Goal: Transaction & Acquisition: Purchase product/service

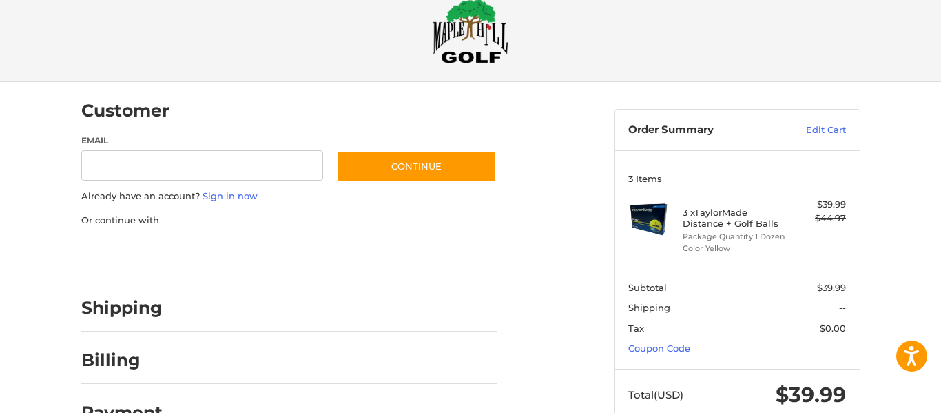
click at [592, 331] on div "Customer Guest Customer Email Subscribe to our newsletter. Continue Already hav…" at bounding box center [337, 258] width 533 height 353
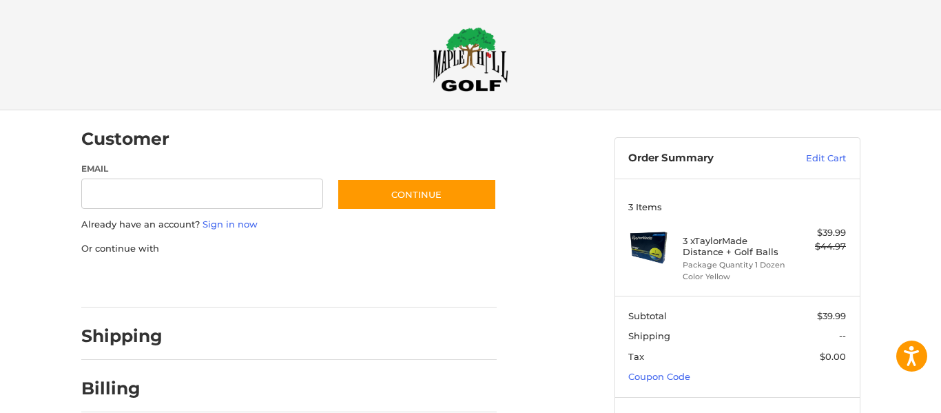
scroll to position [28, 0]
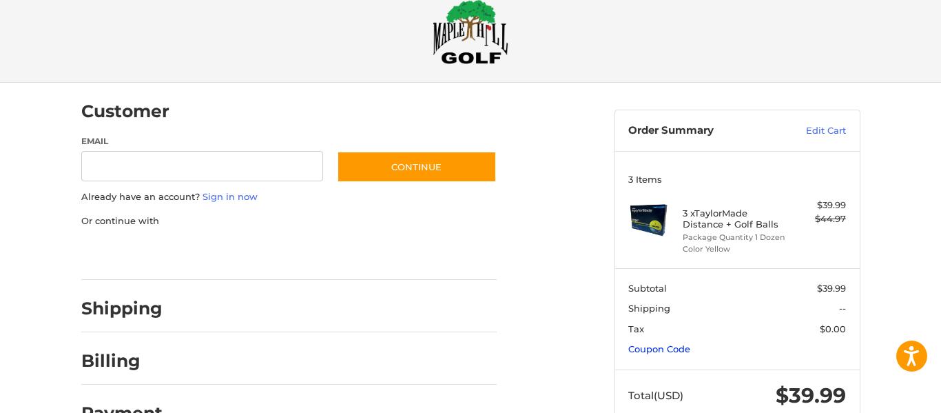
click at [663, 350] on link "Coupon Code" at bounding box center [659, 348] width 62 height 11
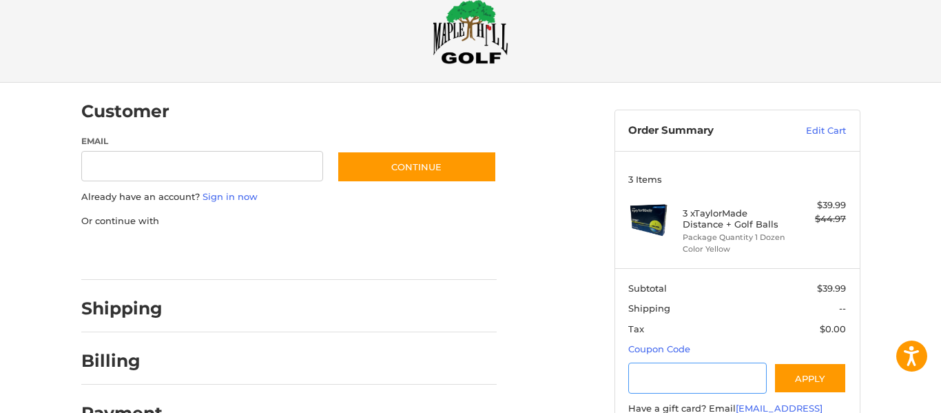
click at [645, 372] on input "Gift Certificate or Coupon Code" at bounding box center [697, 377] width 138 height 31
type input "*********"
click at [811, 378] on button "Apply" at bounding box center [810, 377] width 73 height 31
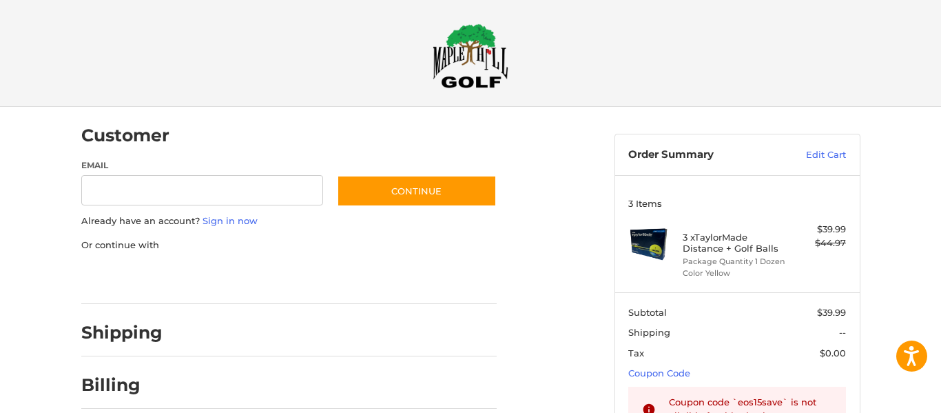
scroll to position [0, 0]
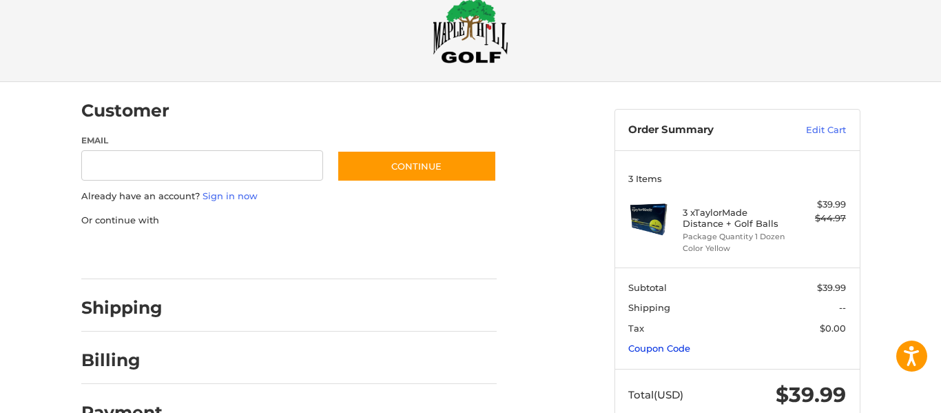
click at [653, 346] on link "Coupon Code" at bounding box center [659, 347] width 62 height 11
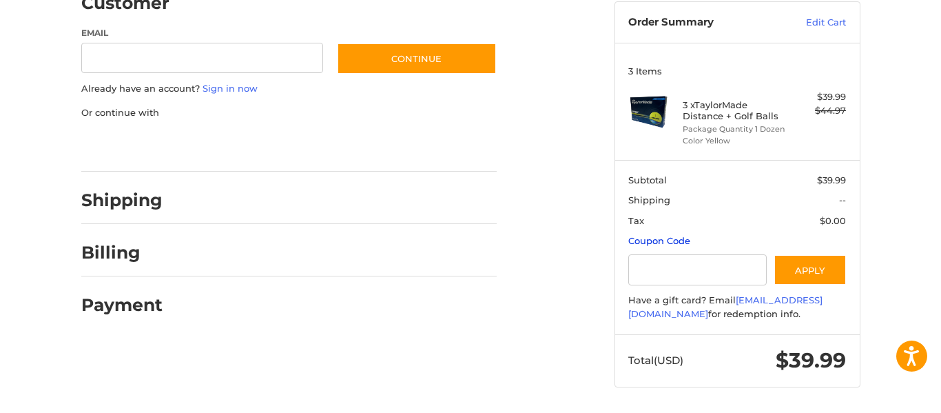
scroll to position [137, 0]
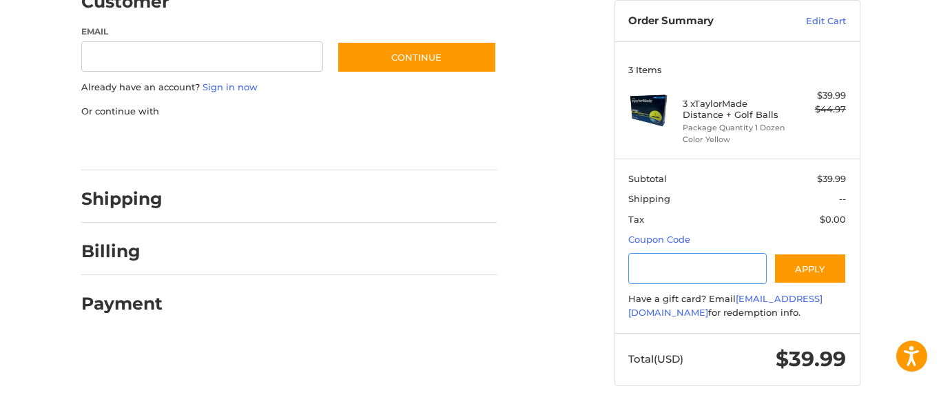
click at [656, 266] on input "Gift Certificate or Coupon Code" at bounding box center [697, 268] width 138 height 31
type input "*********"
click at [797, 266] on button "Apply" at bounding box center [810, 268] width 73 height 31
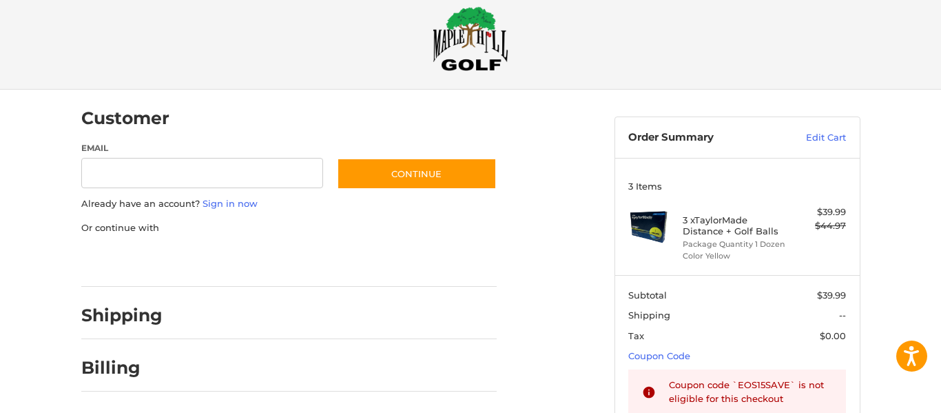
scroll to position [0, 0]
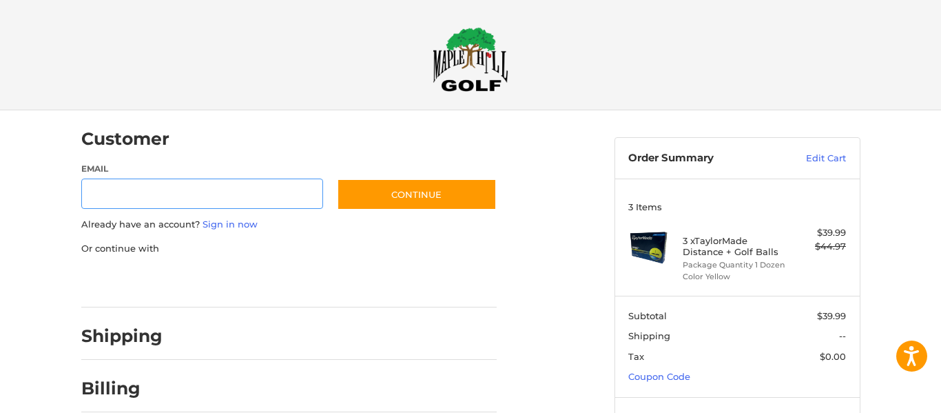
scroll to position [28, 0]
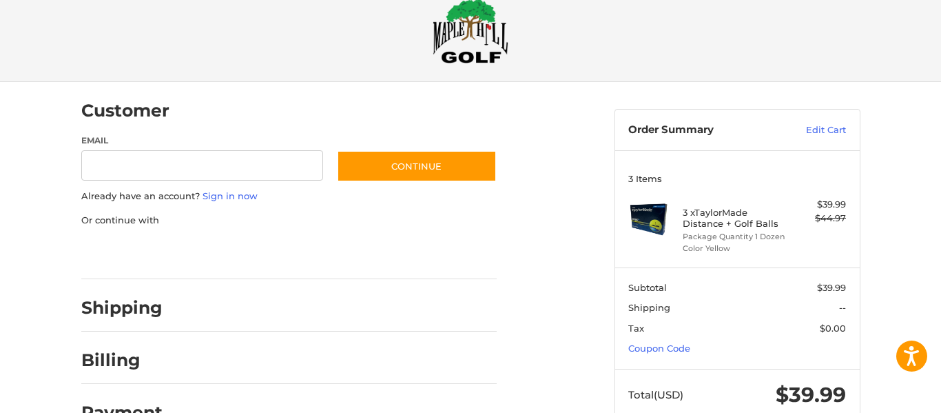
click at [726, 56] on h2 at bounding box center [470, 31] width 791 height 65
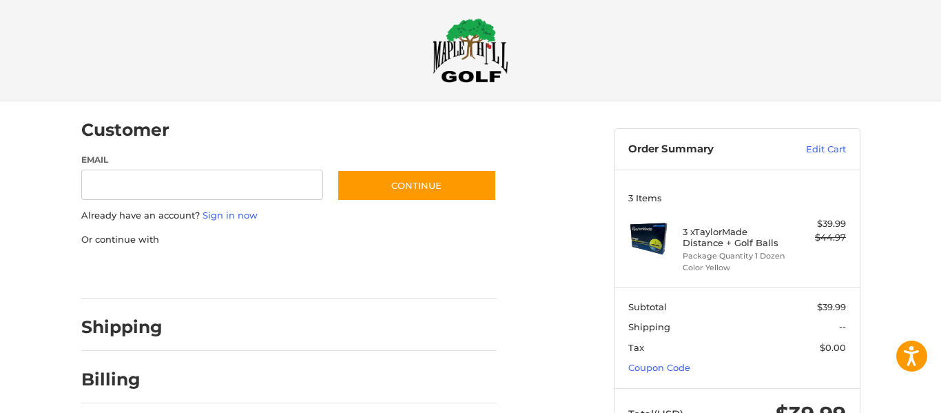
scroll to position [0, 0]
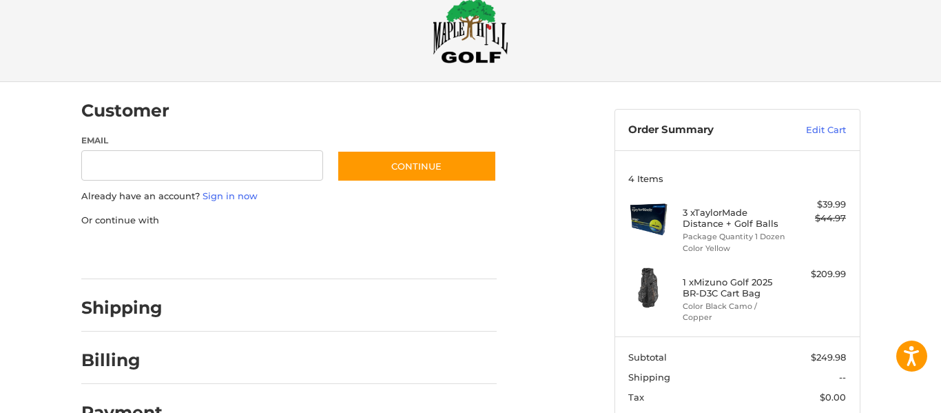
click at [925, 152] on div "Customer Guest Customer Email Subscribe to our newsletter. Continue Already hav…" at bounding box center [470, 299] width 941 height 435
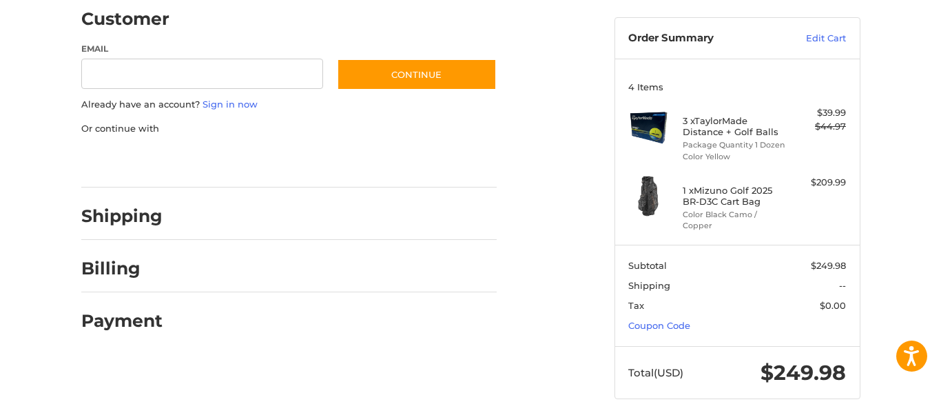
scroll to position [122, 0]
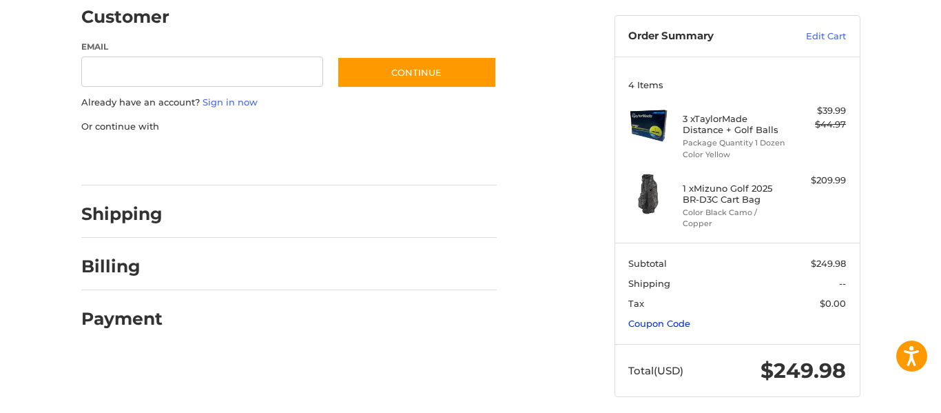
click at [655, 318] on link "Coupon Code" at bounding box center [659, 323] width 62 height 11
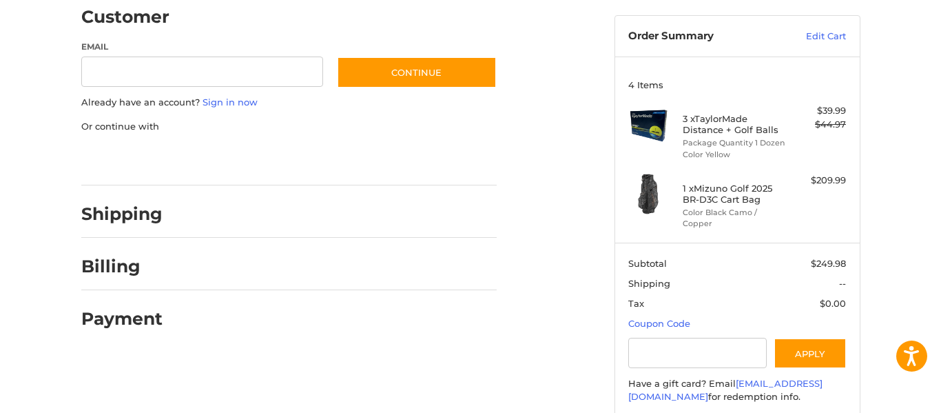
click at [490, 220] on div at bounding box center [336, 217] width 321 height 17
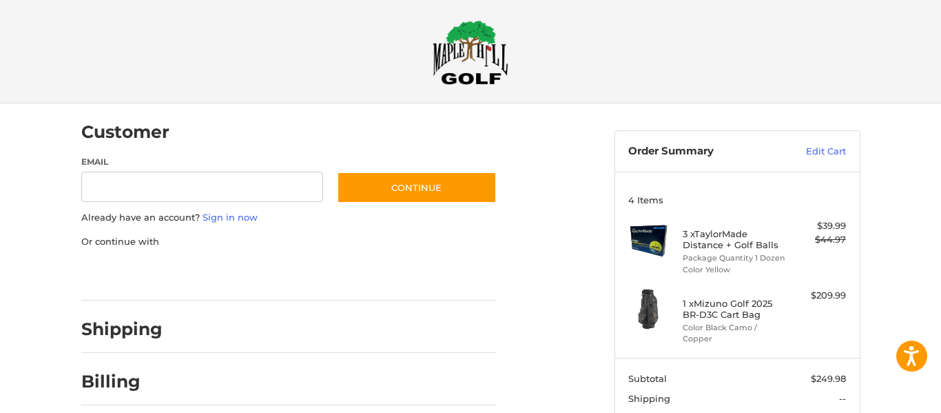
scroll to position [0, 0]
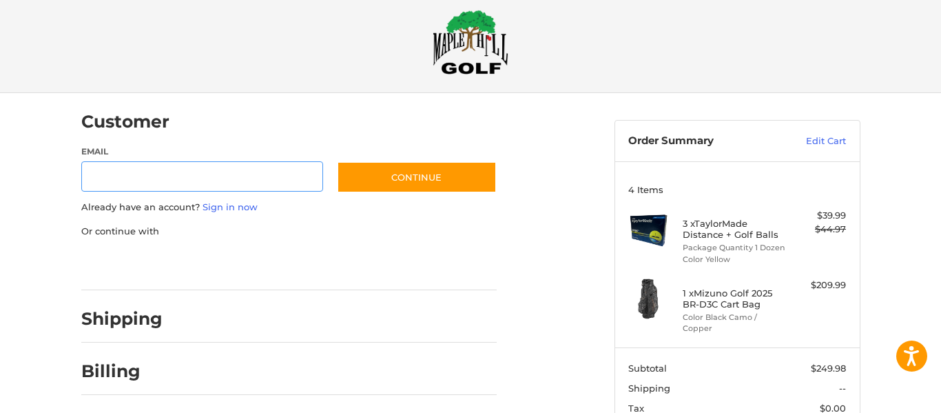
scroll to position [28, 0]
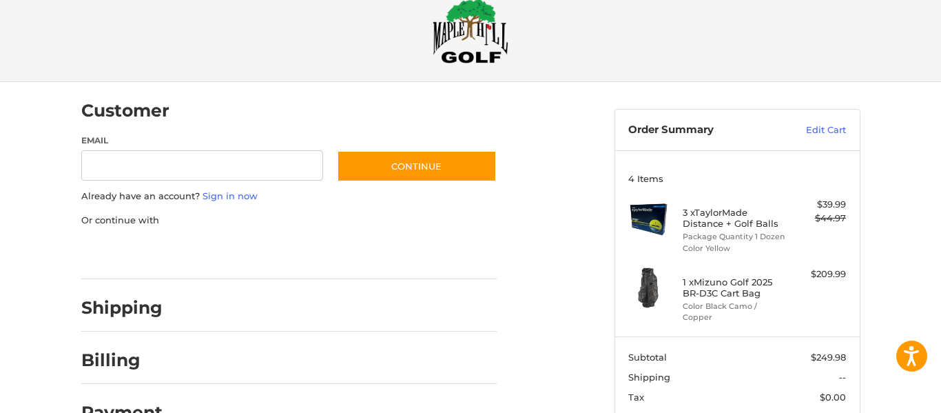
click at [550, 366] on ol "Customer Guest Customer Email Subscribe to our newsletter. Continue Already hav…" at bounding box center [315, 258] width 469 height 353
click at [568, 348] on div "Customer Guest Customer Email Subscribe to our newsletter. Continue Already hav…" at bounding box center [337, 258] width 533 height 353
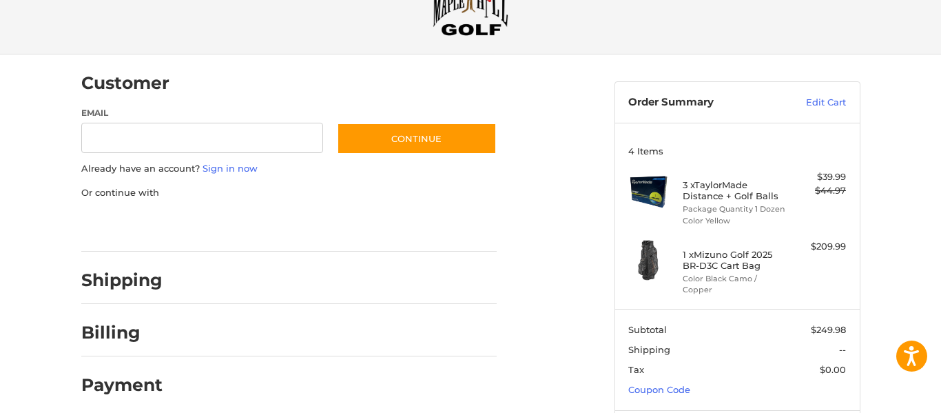
scroll to position [122, 0]
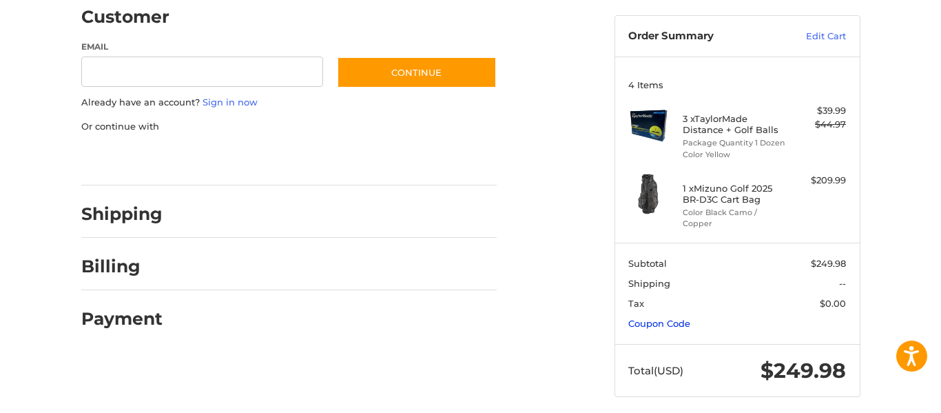
click at [650, 318] on link "Coupon Code" at bounding box center [659, 323] width 62 height 11
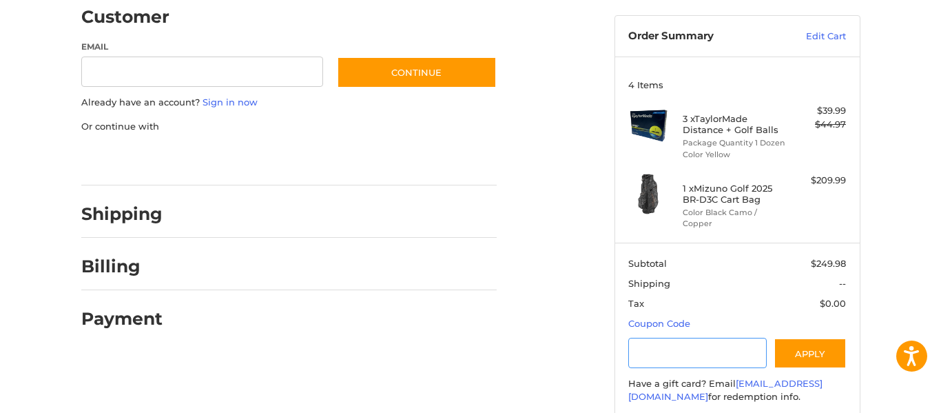
click at [648, 344] on input "Gift Certificate or Coupon Code" at bounding box center [697, 353] width 138 height 31
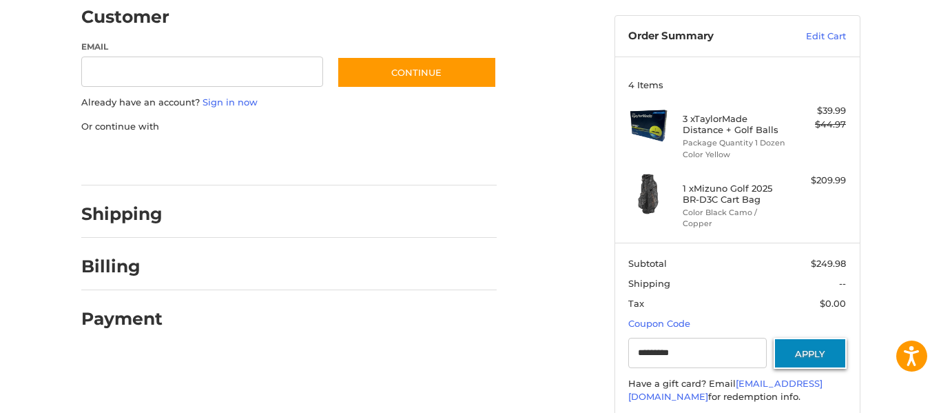
click at [837, 338] on button "Apply" at bounding box center [810, 353] width 73 height 31
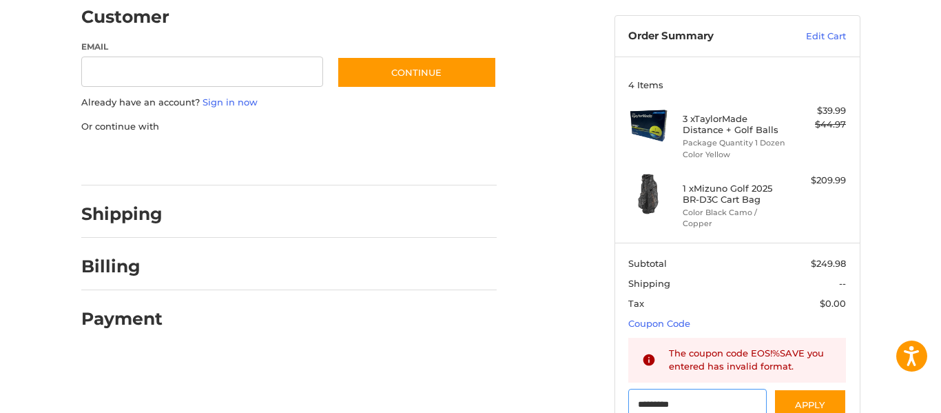
click at [667, 395] on input "*********" at bounding box center [697, 404] width 138 height 31
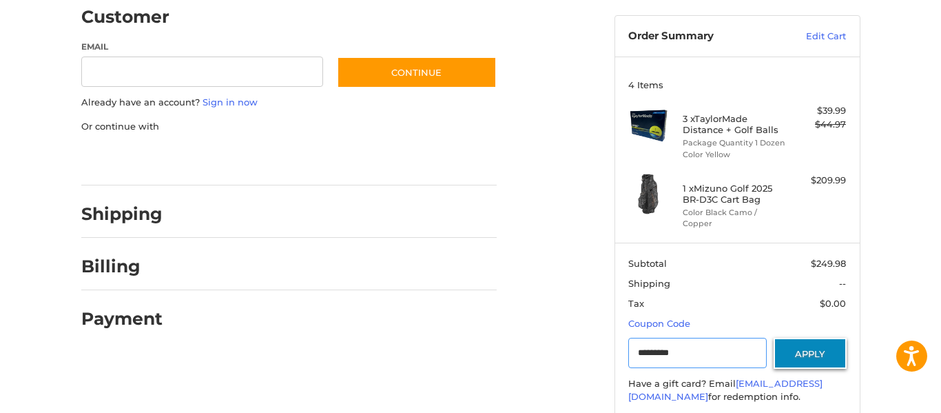
type input "*********"
click at [796, 344] on button "Apply" at bounding box center [810, 353] width 73 height 31
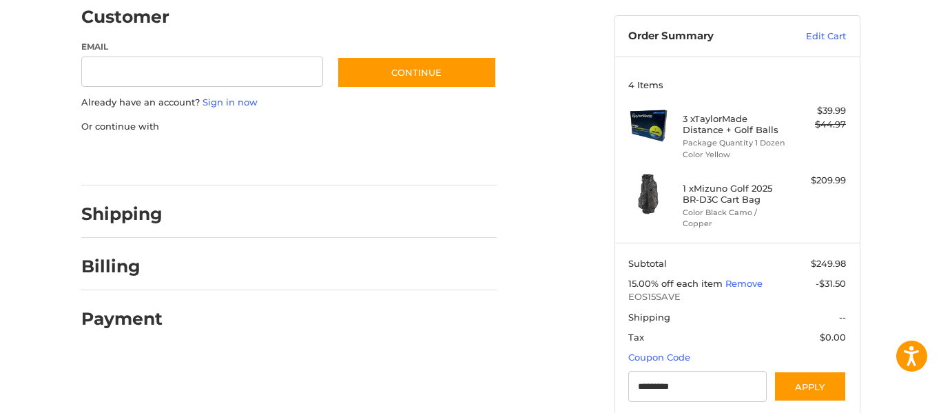
click at [897, 249] on div "Customer Guest Customer Email Subscribe to our newsletter. Continue Already hav…" at bounding box center [470, 258] width 941 height 541
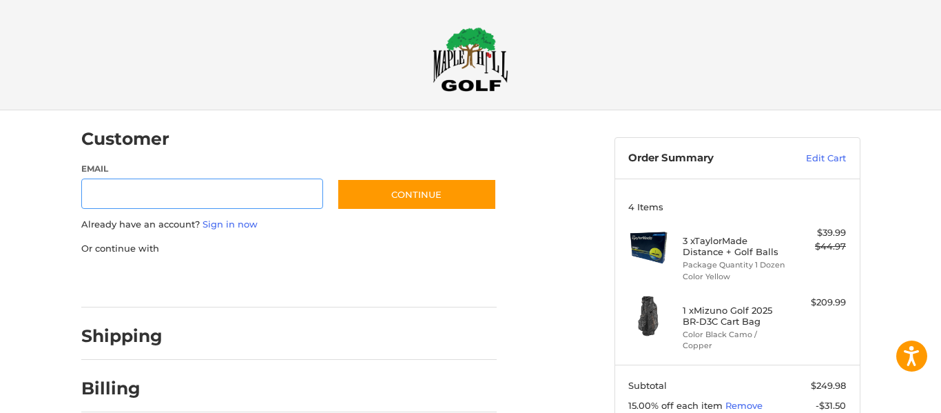
scroll to position [28, 0]
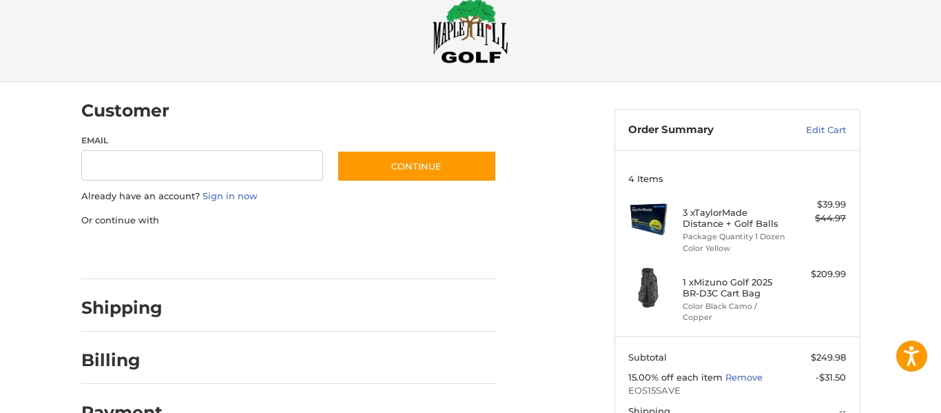
click at [882, 229] on div "Customer Guest Customer Email Subscribe to our newsletter. Continue Already hav…" at bounding box center [470, 316] width 827 height 469
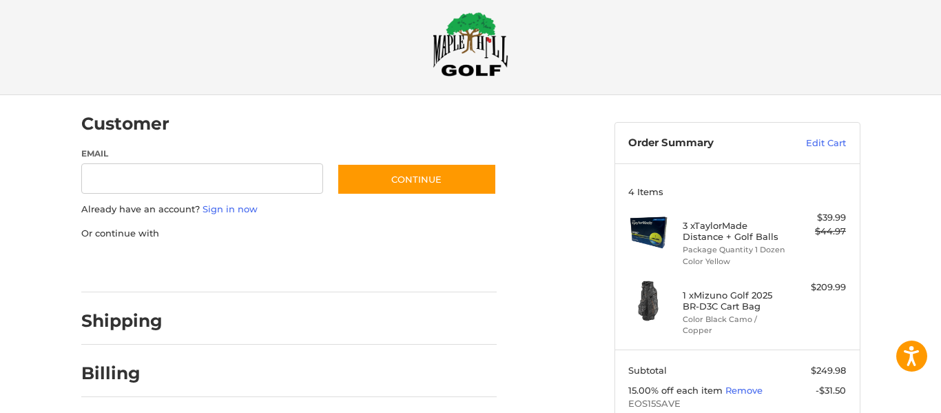
scroll to position [0, 0]
